Goal: Complete application form

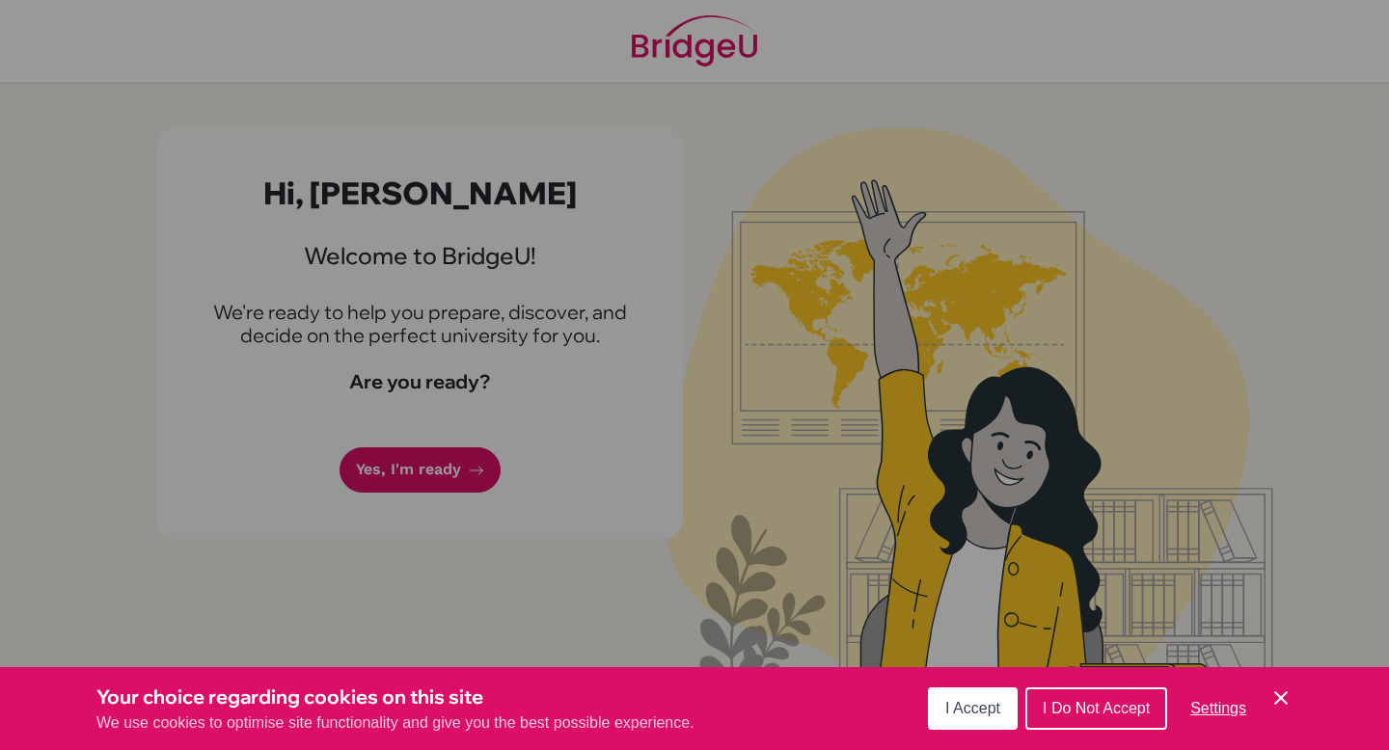
click at [946, 720] on button "I Accept" at bounding box center [973, 709] width 90 height 42
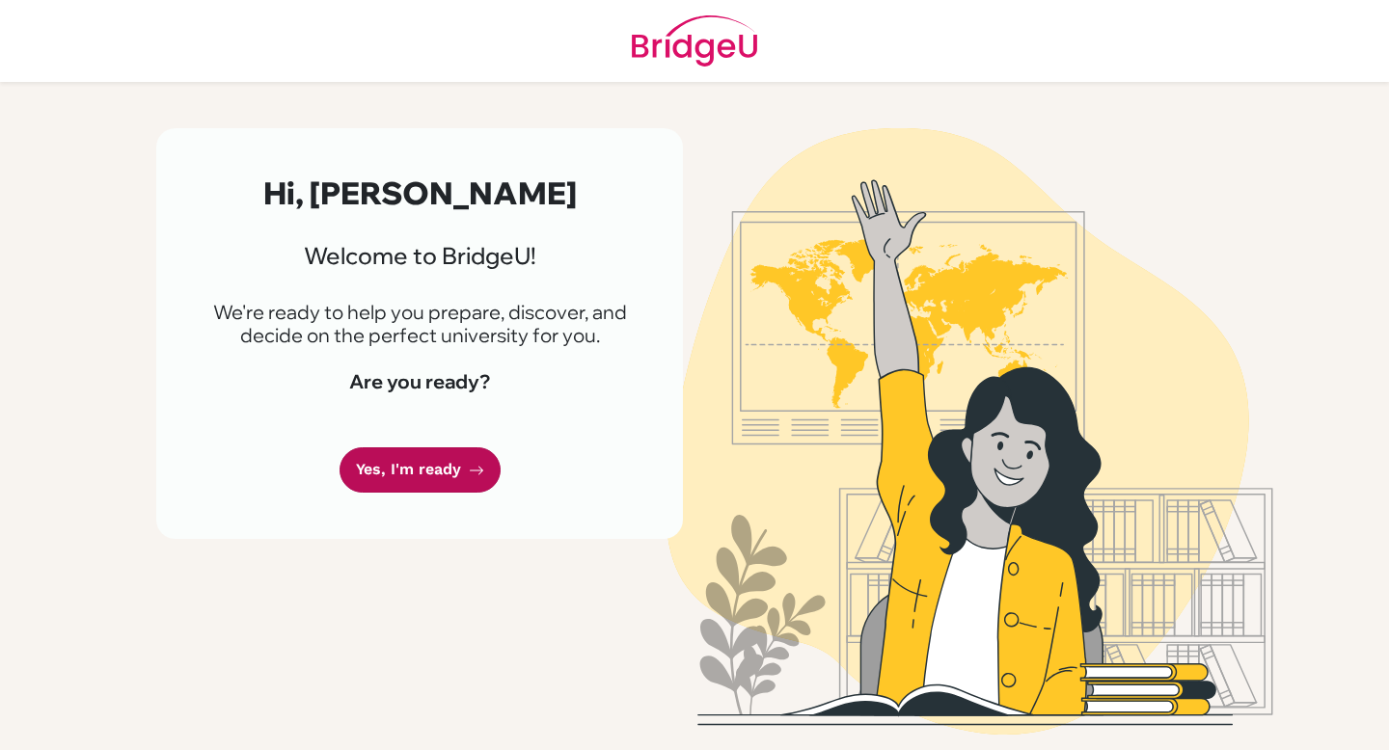
click at [444, 476] on link "Yes, I'm ready" at bounding box center [419, 469] width 161 height 45
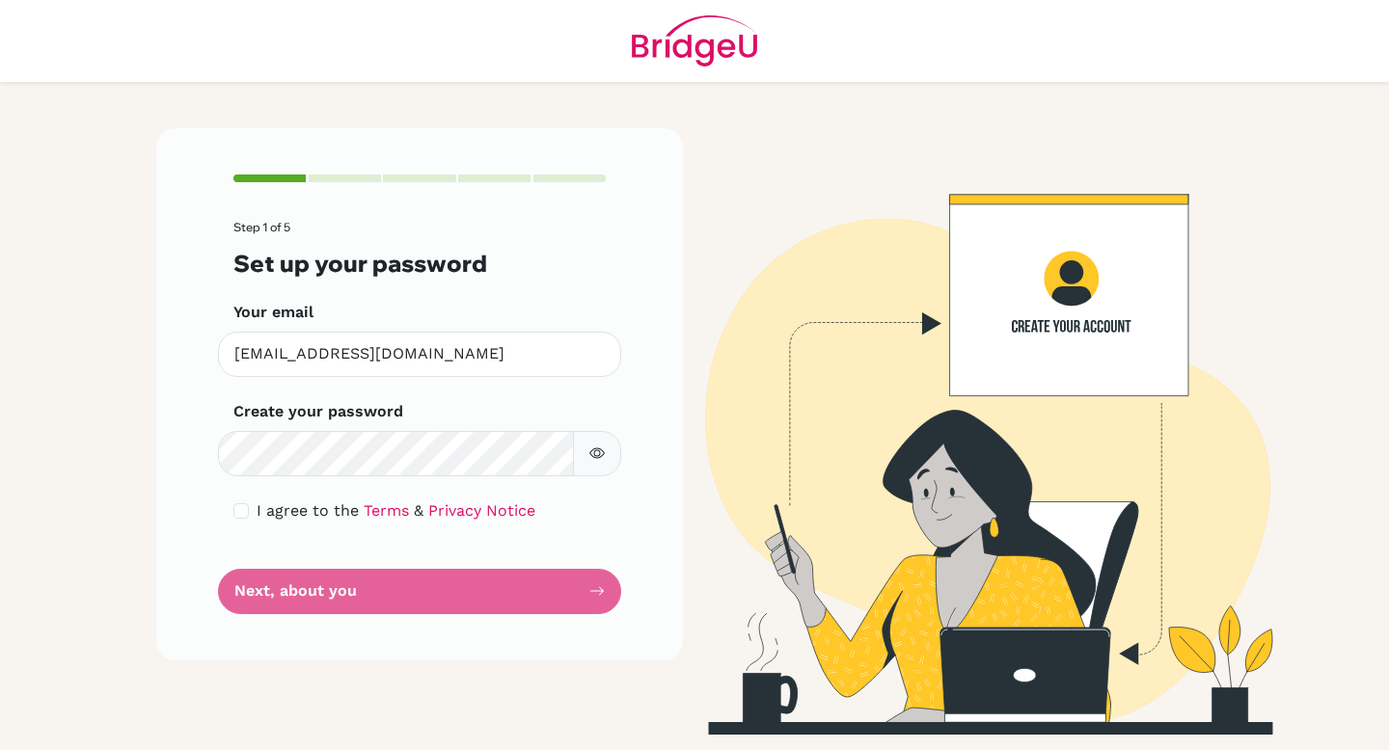
click at [597, 453] on icon "button" at bounding box center [596, 453] width 15 height 15
click at [598, 457] on icon "button" at bounding box center [596, 453] width 15 height 15
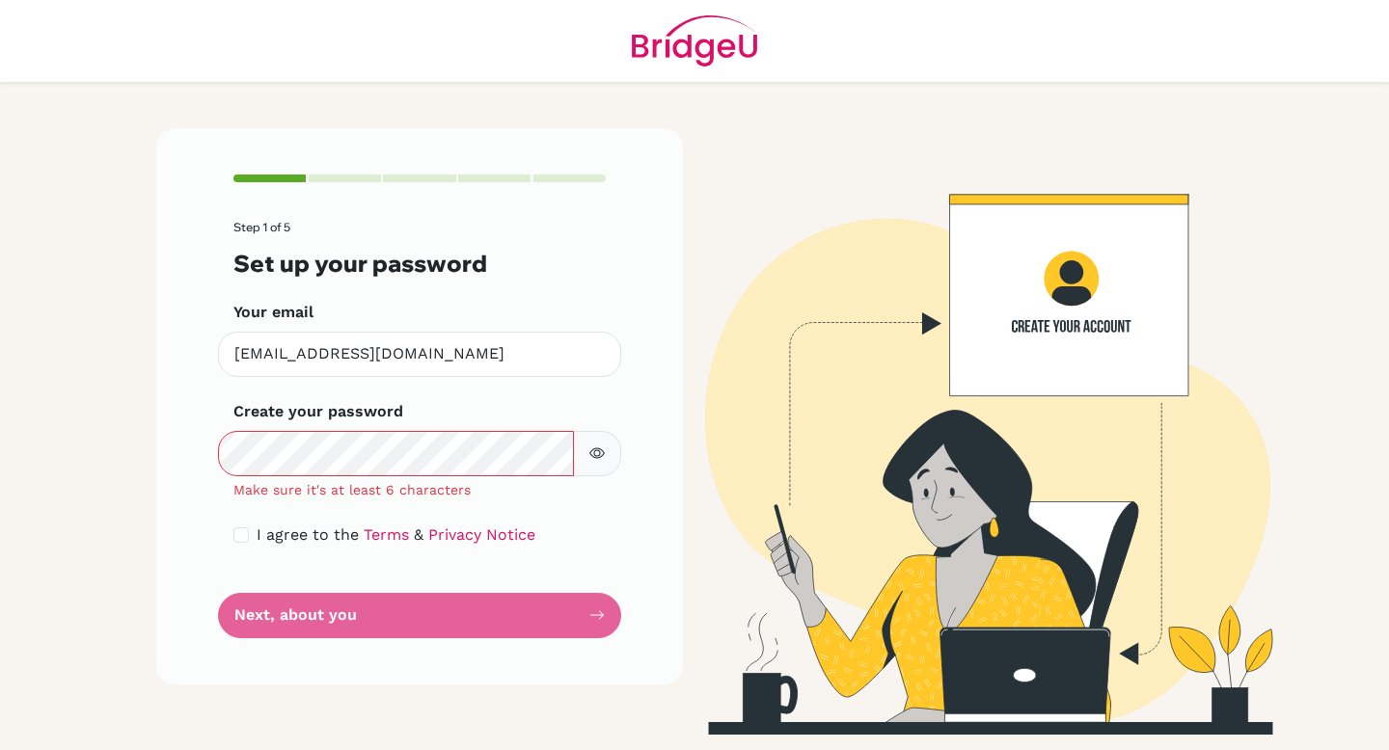
click at [602, 454] on icon "button" at bounding box center [596, 453] width 15 height 15
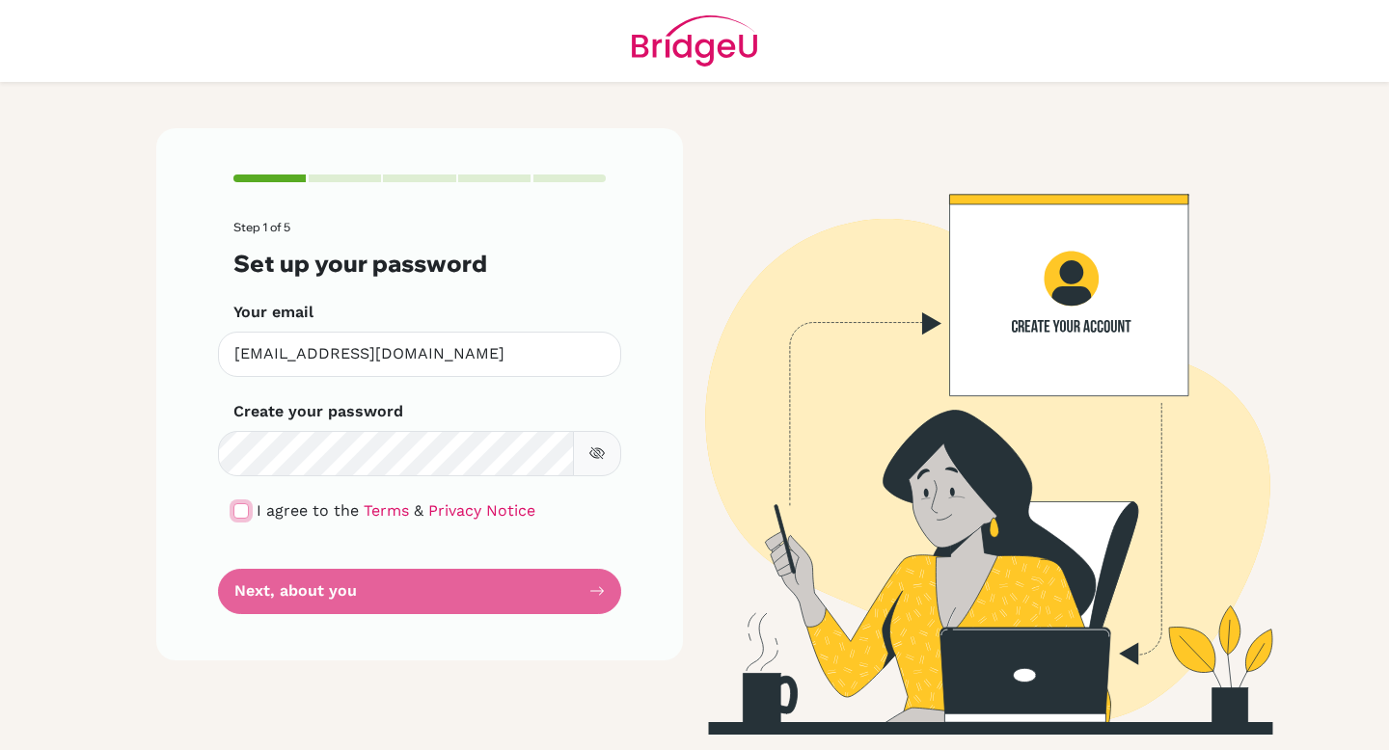
click at [238, 511] on input "checkbox" at bounding box center [240, 510] width 15 height 15
checkbox input "true"
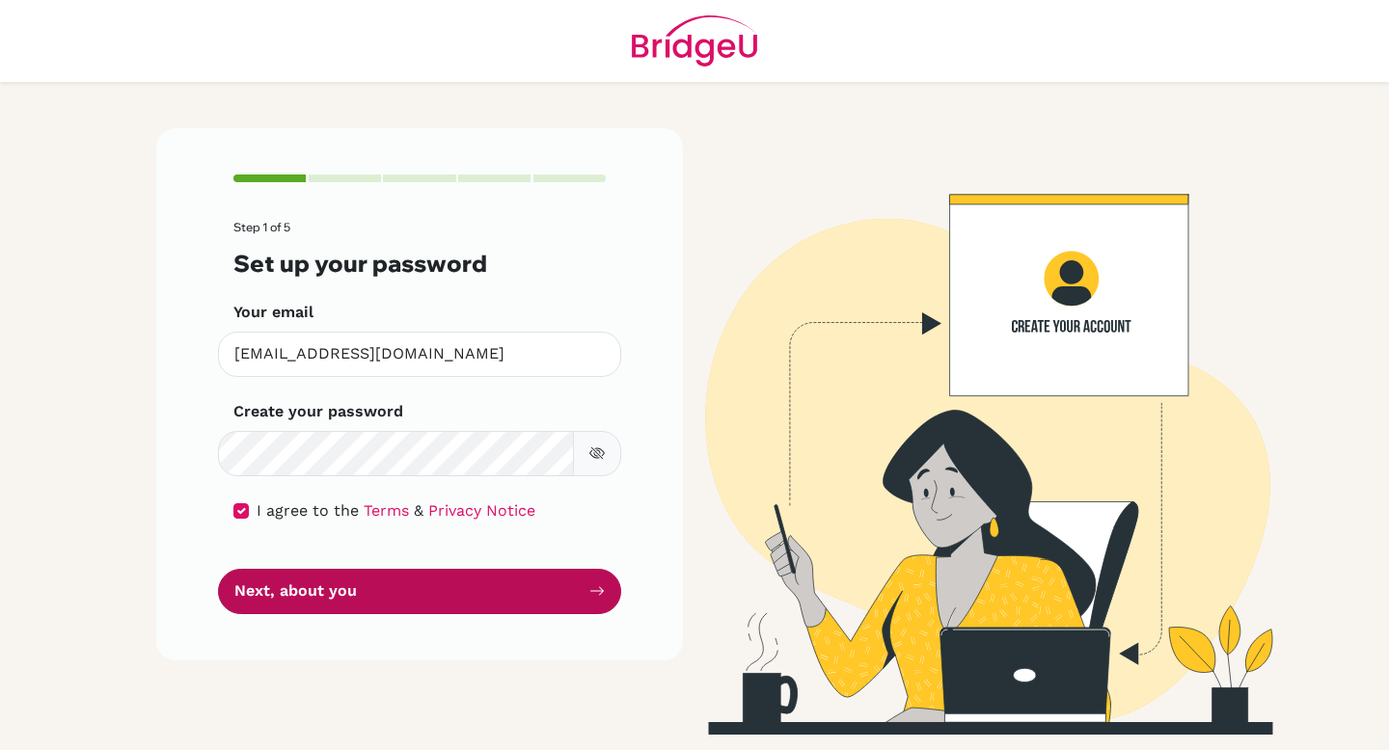
click at [299, 578] on button "Next, about you" at bounding box center [419, 591] width 403 height 45
